Goal: Transaction & Acquisition: Purchase product/service

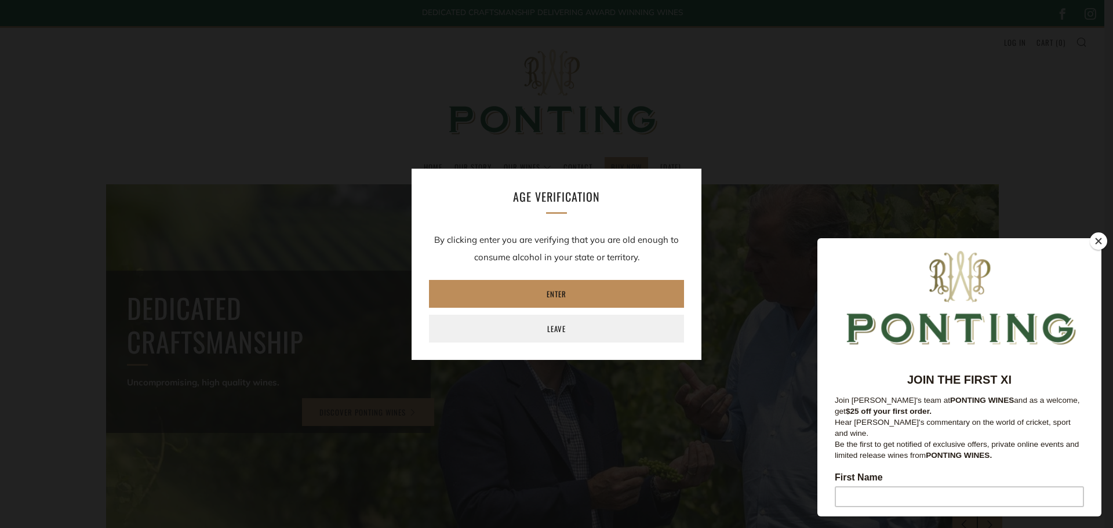
click at [578, 290] on link "Enter" at bounding box center [556, 294] width 255 height 28
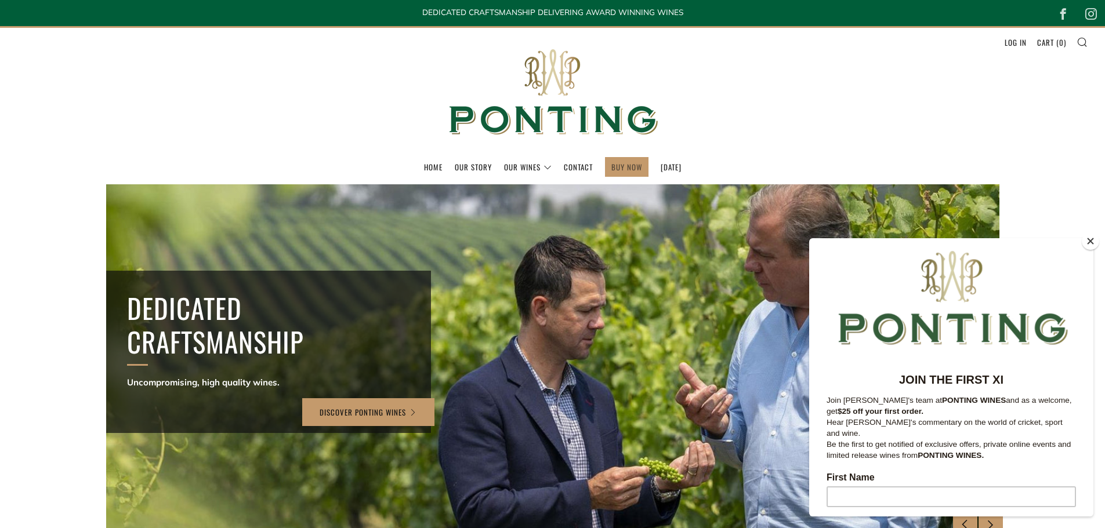
click at [612, 165] on link "BUY NOW" at bounding box center [626, 167] width 31 height 19
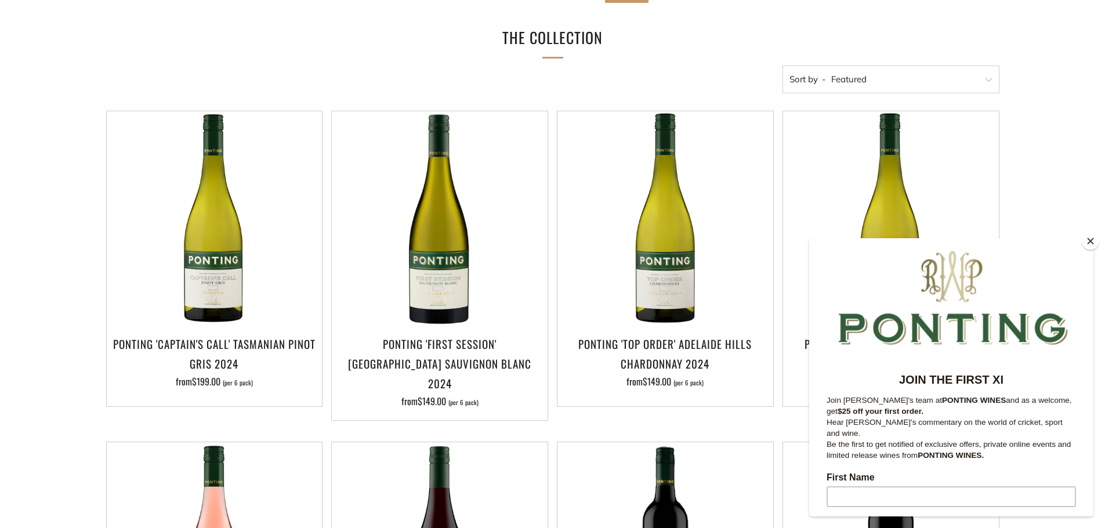
click at [1090, 243] on button "Close" at bounding box center [1089, 241] width 17 height 17
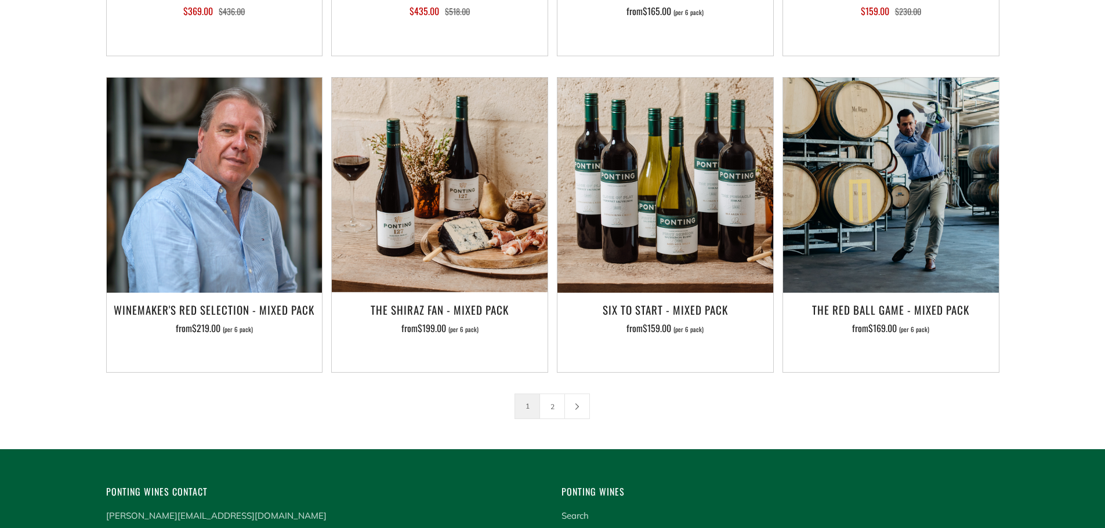
scroll to position [1856, 0]
